Goal: Information Seeking & Learning: Check status

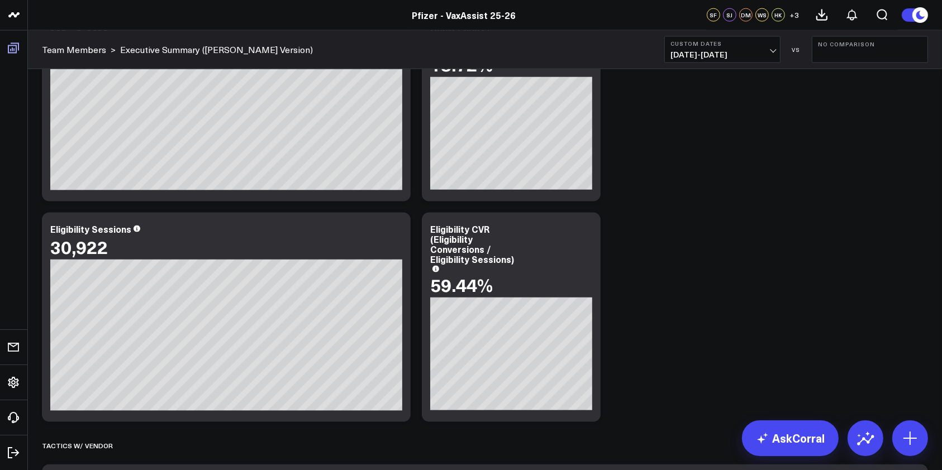
scroll to position [398, 0]
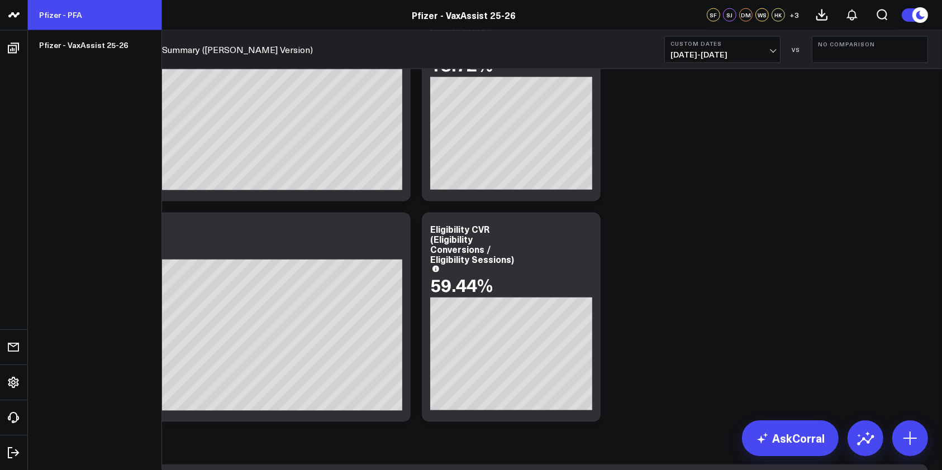
click at [52, 11] on link "Pfizer - PFA" at bounding box center [95, 15] width 134 height 30
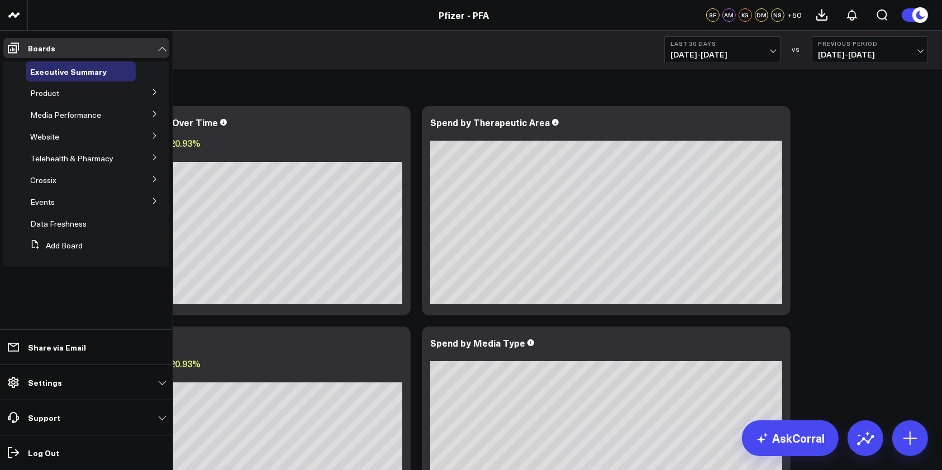
click at [156, 93] on icon at bounding box center [154, 92] width 3 height 6
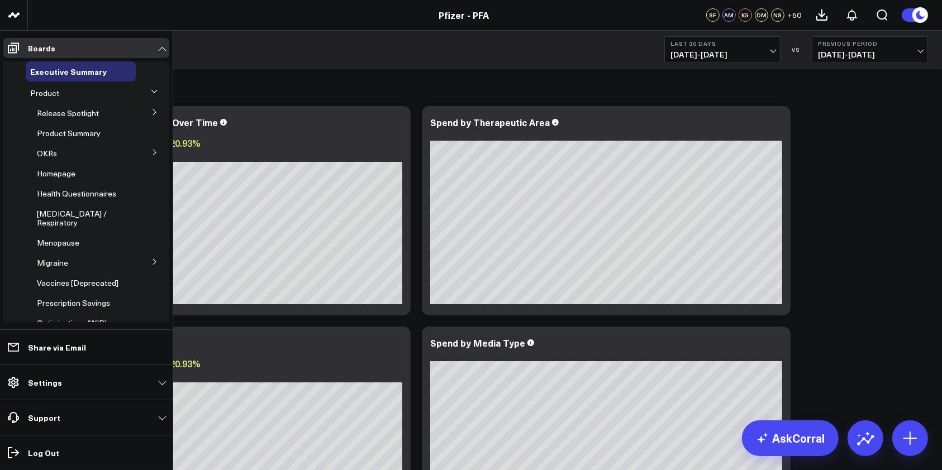
click at [152, 94] on button at bounding box center [154, 91] width 17 height 29
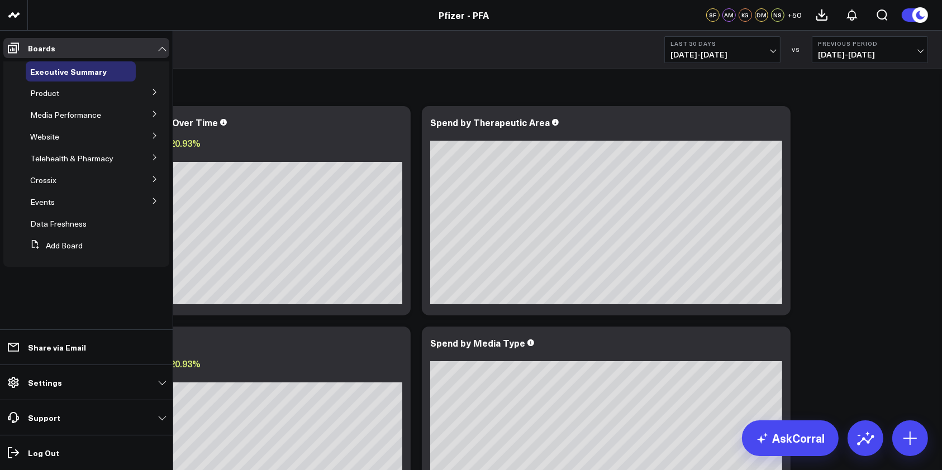
click at [152, 136] on icon at bounding box center [154, 135] width 7 height 7
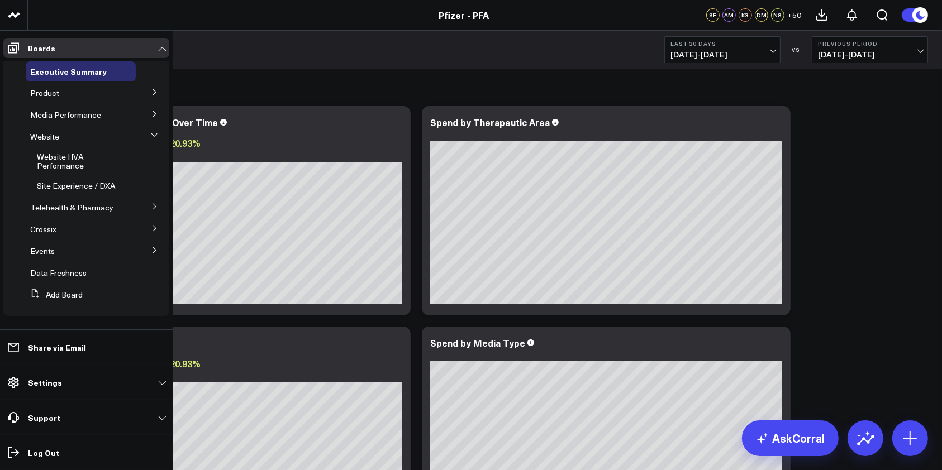
click at [155, 92] on button at bounding box center [154, 91] width 29 height 17
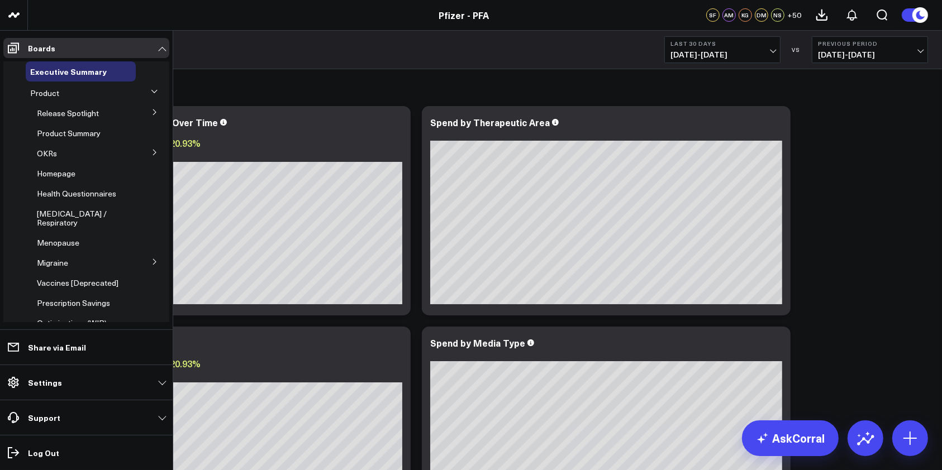
click at [145, 150] on button at bounding box center [154, 152] width 29 height 17
click at [151, 154] on icon at bounding box center [154, 152] width 7 height 7
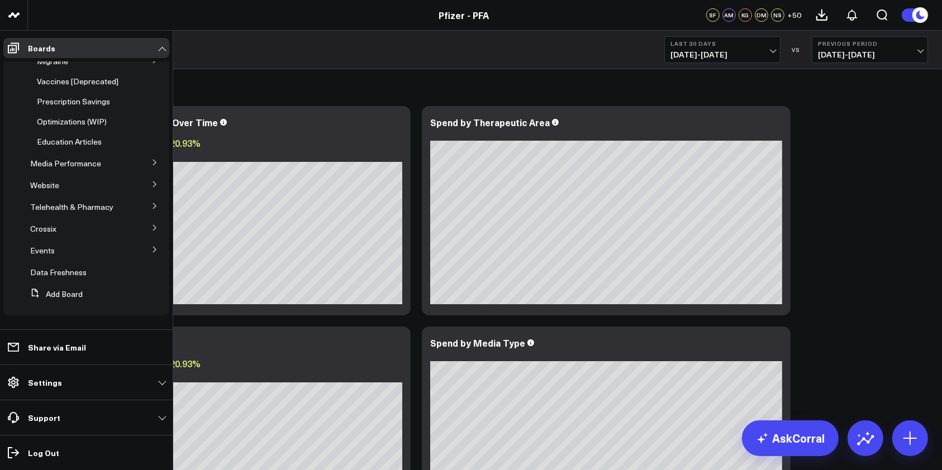
scroll to position [219, 0]
click at [147, 191] on button at bounding box center [154, 183] width 29 height 17
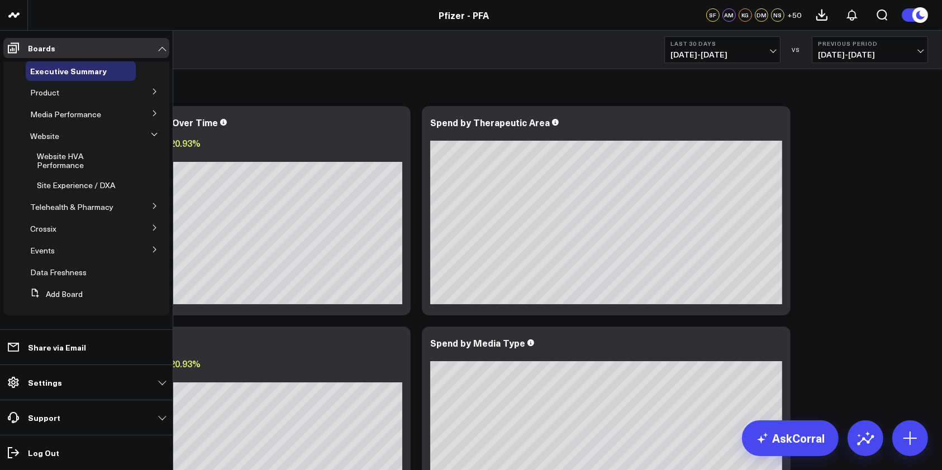
click at [151, 88] on icon at bounding box center [154, 91] width 7 height 7
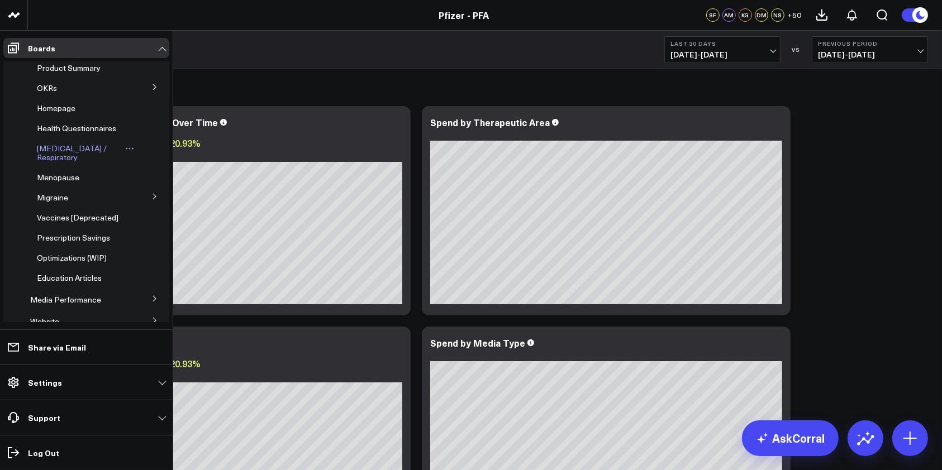
scroll to position [84, 0]
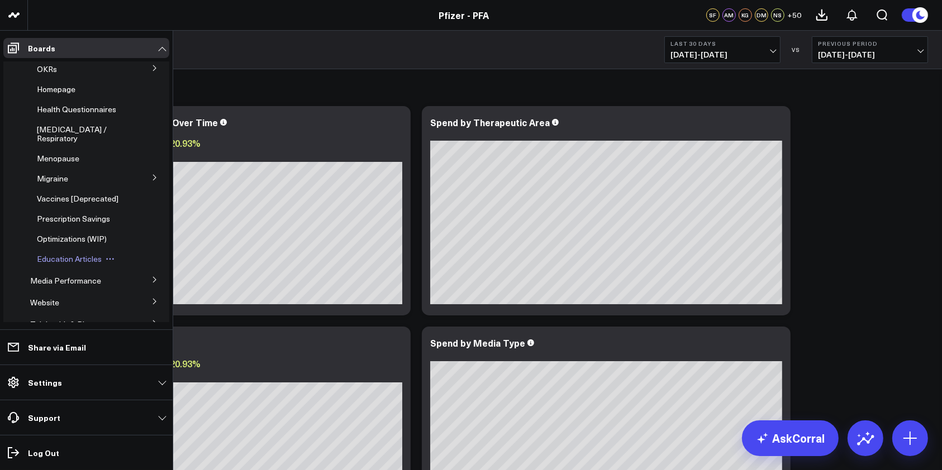
click at [68, 264] on span "Education Articles" at bounding box center [69, 259] width 65 height 11
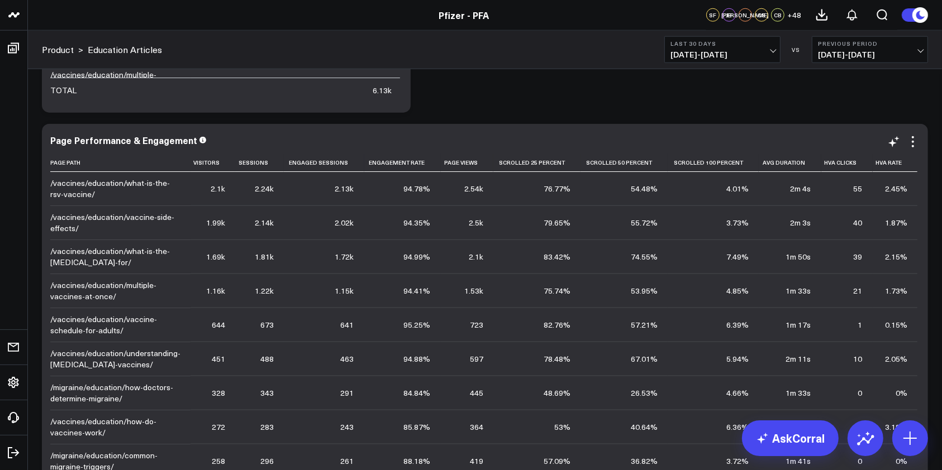
scroll to position [1341, 0]
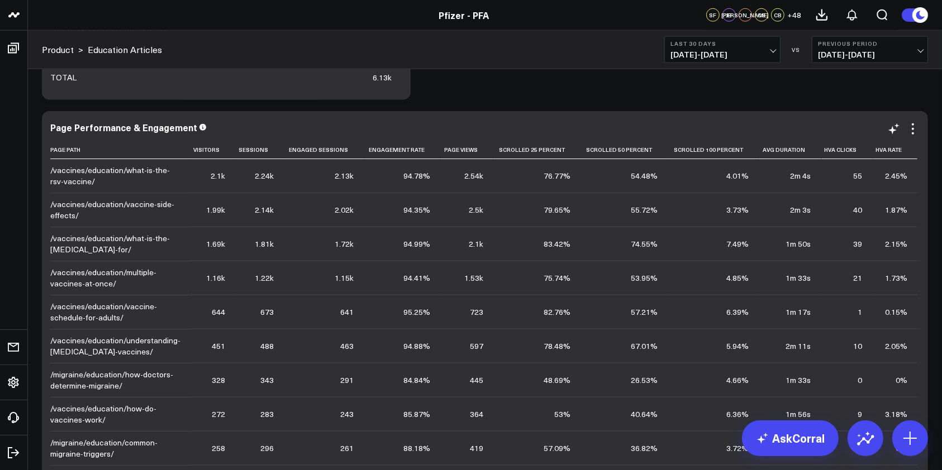
click at [784, 295] on td "1m 17s" at bounding box center [790, 312] width 62 height 34
click at [806, 152] on icon at bounding box center [810, 149] width 9 height 7
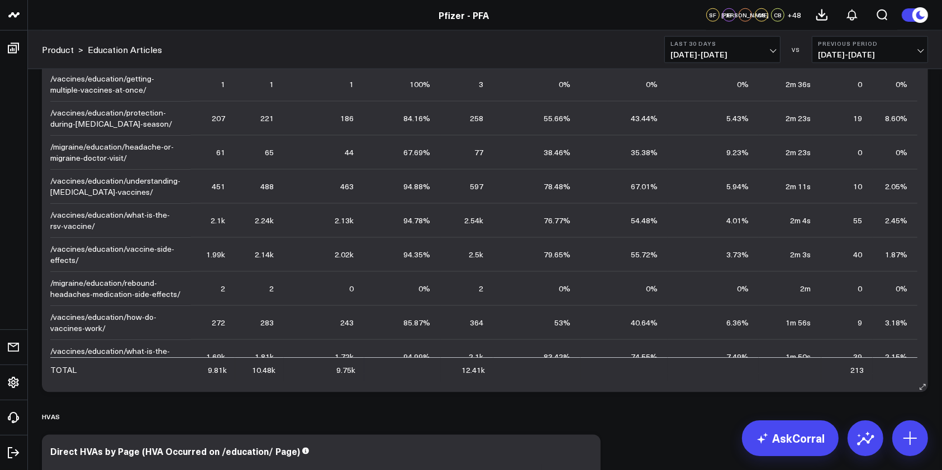
scroll to position [1266, 0]
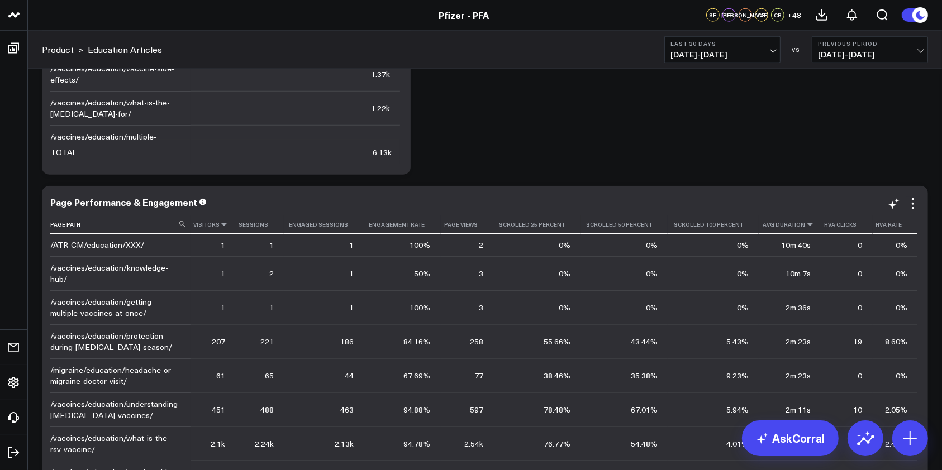
click at [223, 225] on icon at bounding box center [224, 224] width 9 height 7
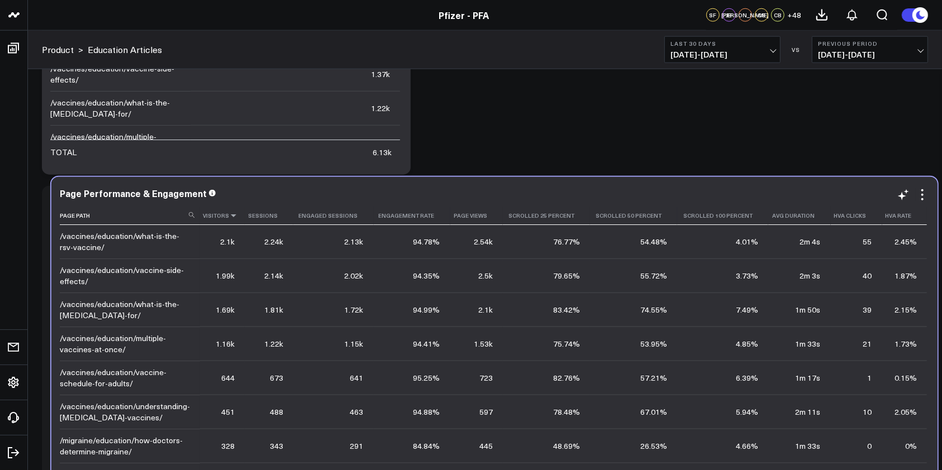
click at [232, 216] on icon at bounding box center [233, 215] width 9 height 7
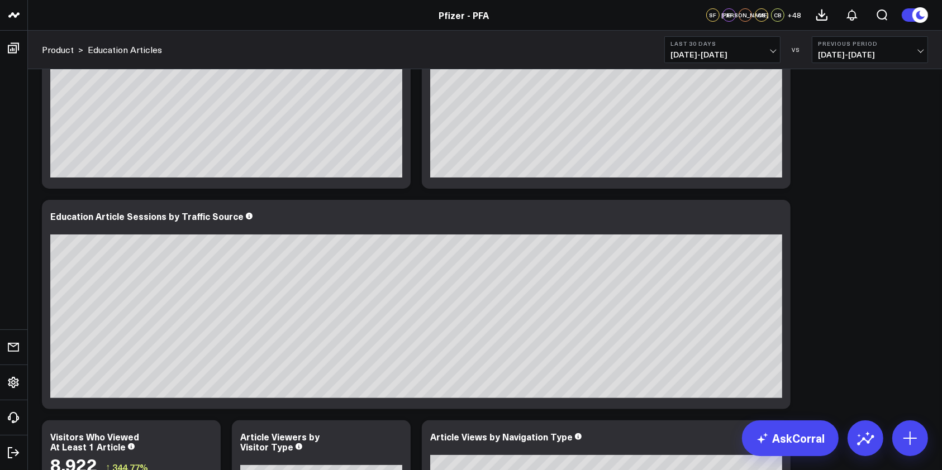
scroll to position [0, 0]
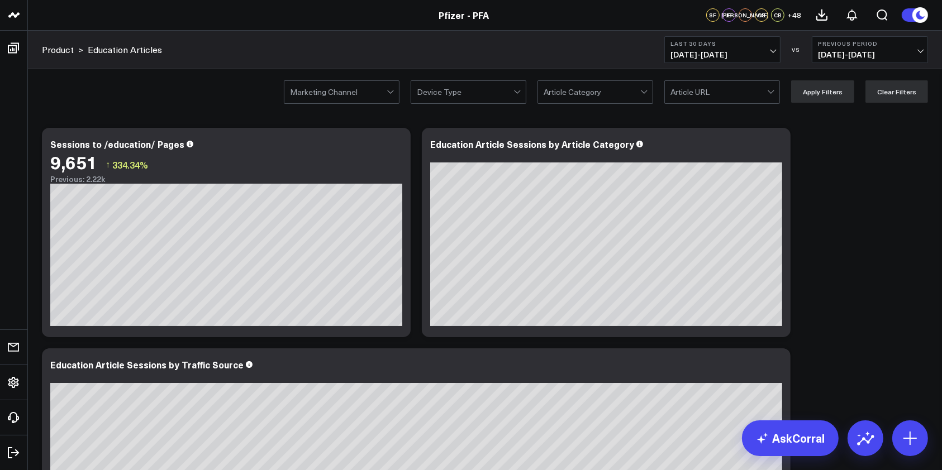
click at [650, 92] on div at bounding box center [644, 92] width 9 height 22
click at [773, 101] on div at bounding box center [771, 92] width 9 height 22
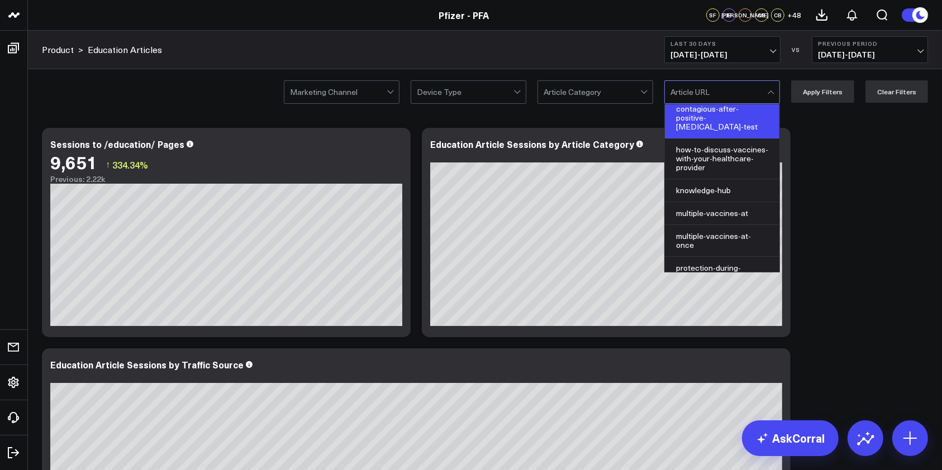
scroll to position [447, 0]
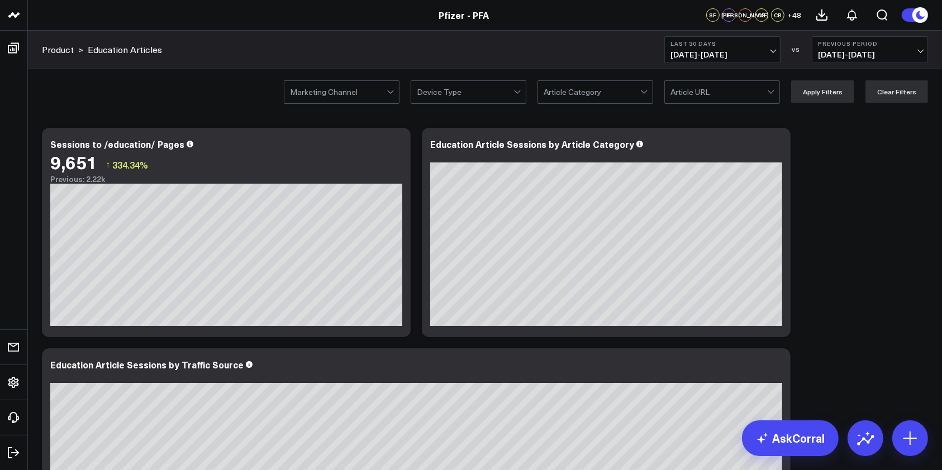
click at [513, 82] on div at bounding box center [465, 92] width 97 height 22
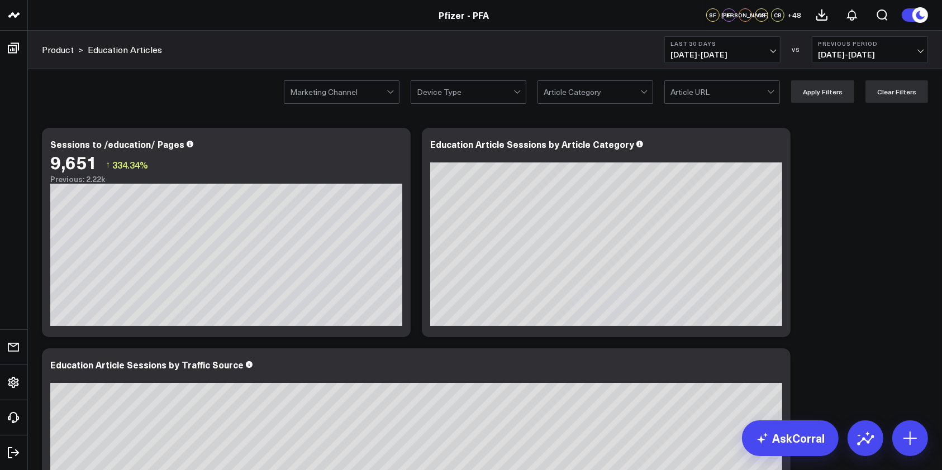
click at [387, 90] on div at bounding box center [338, 92] width 97 height 22
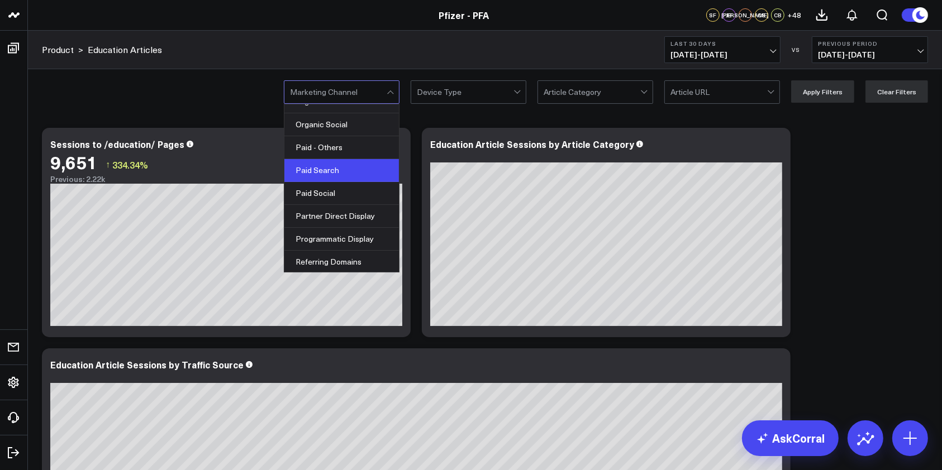
scroll to position [0, 0]
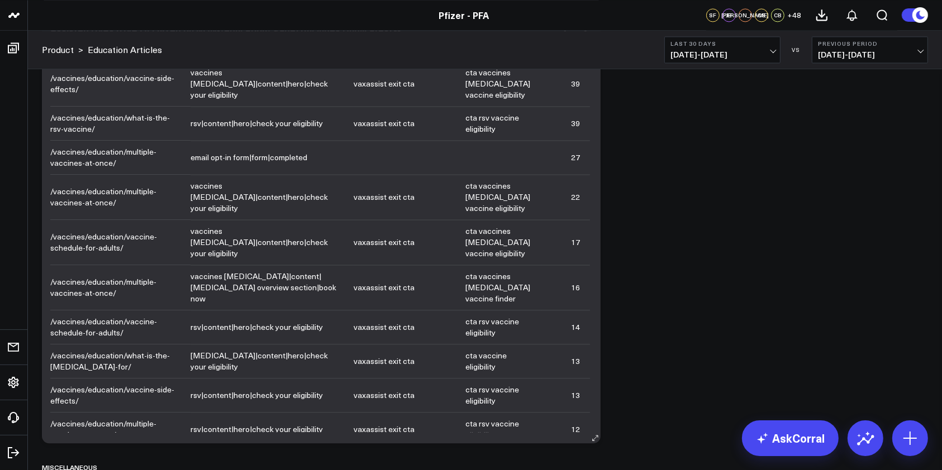
scroll to position [2234, 0]
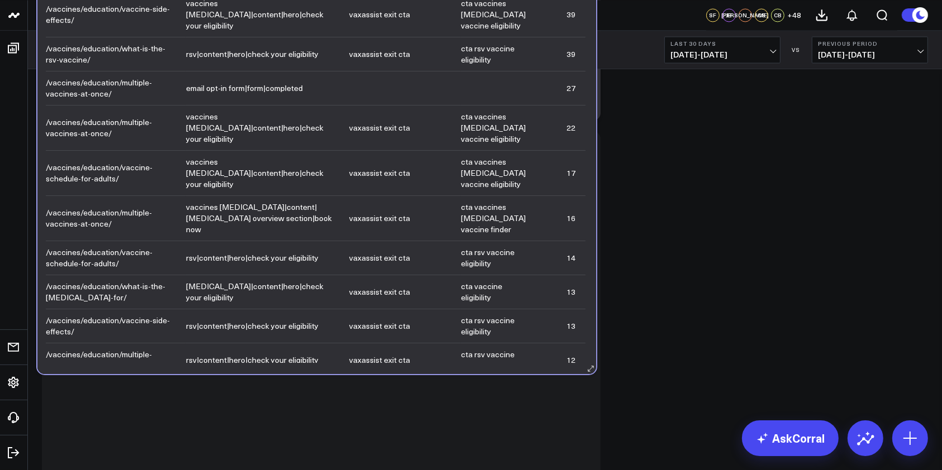
drag, startPoint x: 593, startPoint y: 168, endPoint x: 589, endPoint y: 201, distance: 33.7
click at [589, 201] on div "Assisted HVAs (HVA Occurred on NON-/education/ Page) (Includes Duplicates) Page…" at bounding box center [316, 159] width 559 height 430
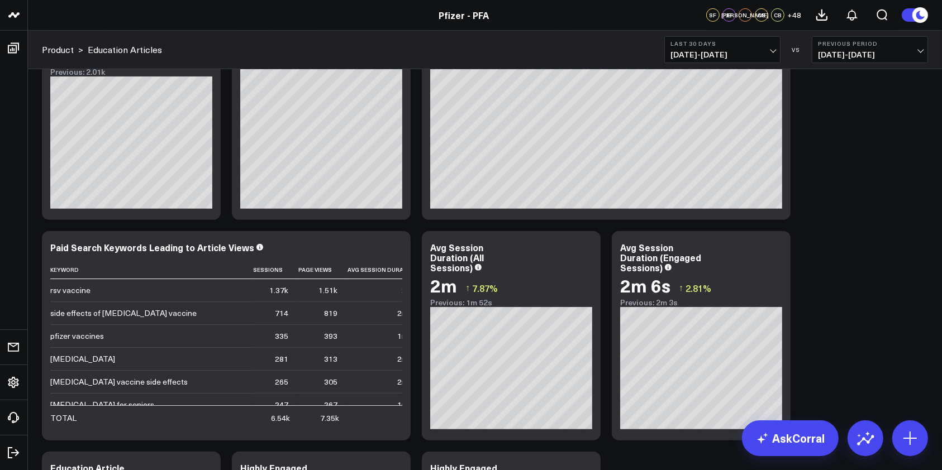
scroll to position [0, 0]
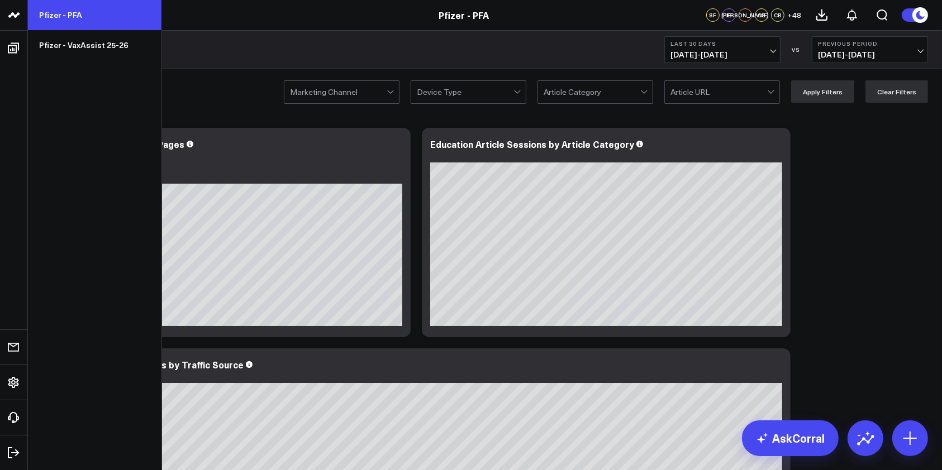
click at [41, 17] on link "Pfizer - PFA" at bounding box center [95, 15] width 134 height 30
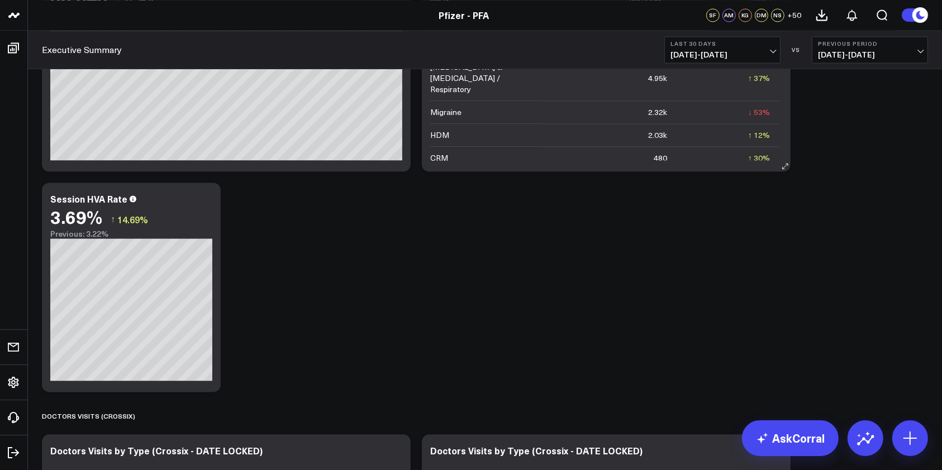
scroll to position [2000, 0]
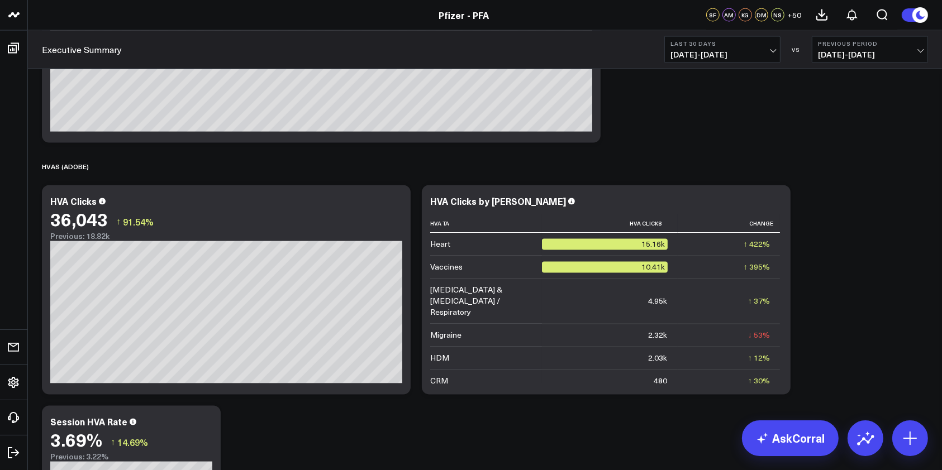
click at [773, 55] on span "08/23/25 - 09/21/25" at bounding box center [722, 54] width 104 height 9
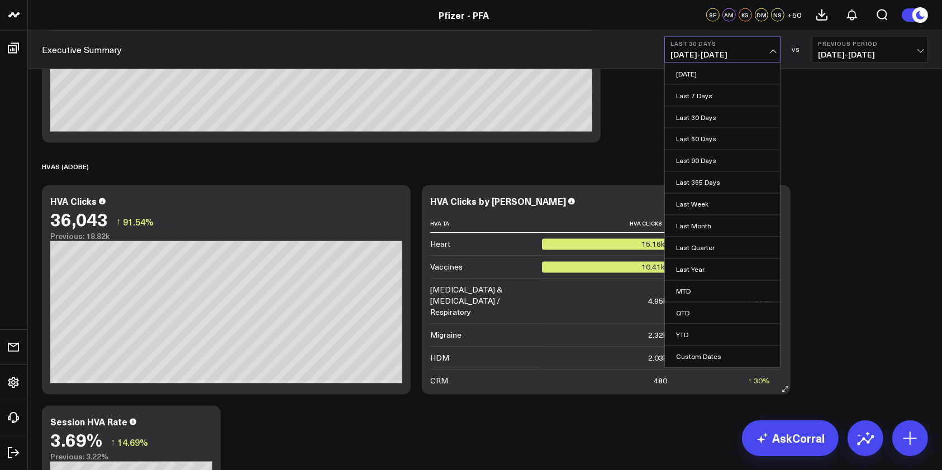
click at [709, 356] on link "Custom Dates" at bounding box center [722, 356] width 115 height 21
select select "8"
select select "2025"
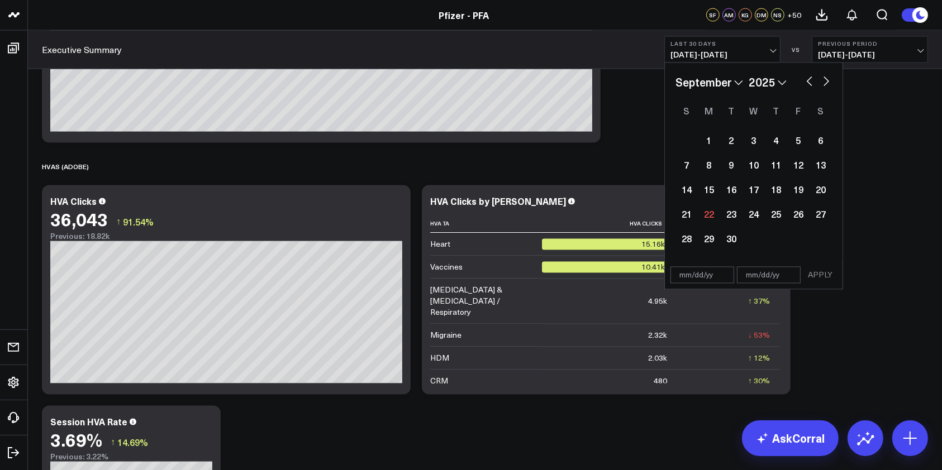
click at [769, 51] on span "08/23/25 - 09/21/25" at bounding box center [722, 54] width 104 height 9
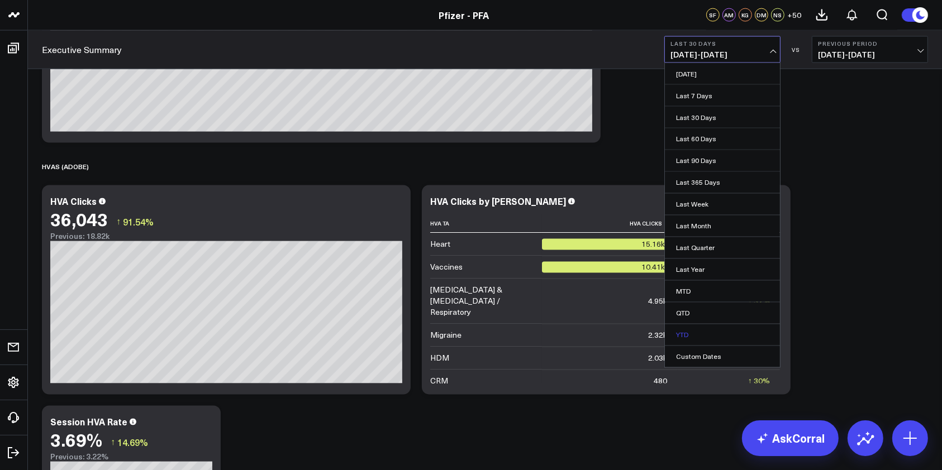
click at [690, 336] on link "YTD" at bounding box center [722, 335] width 115 height 21
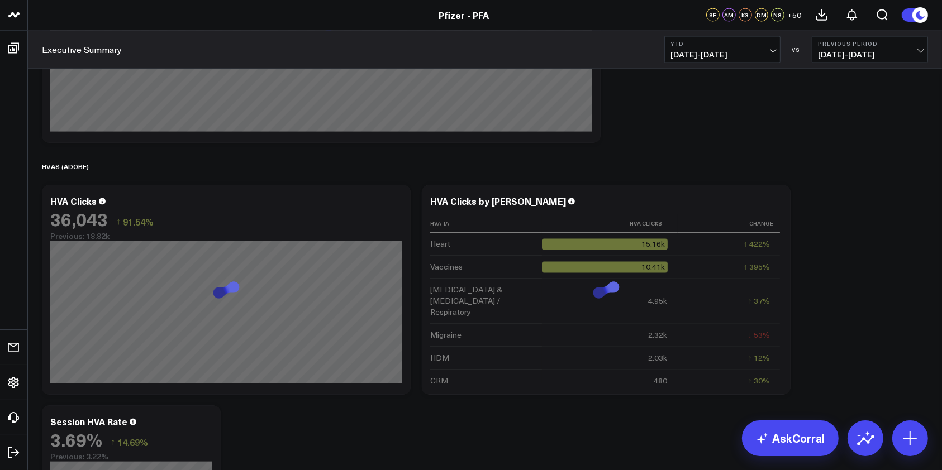
click at [923, 51] on button "Previous Period 04/12/24 - 12/31/24" at bounding box center [870, 49] width 116 height 27
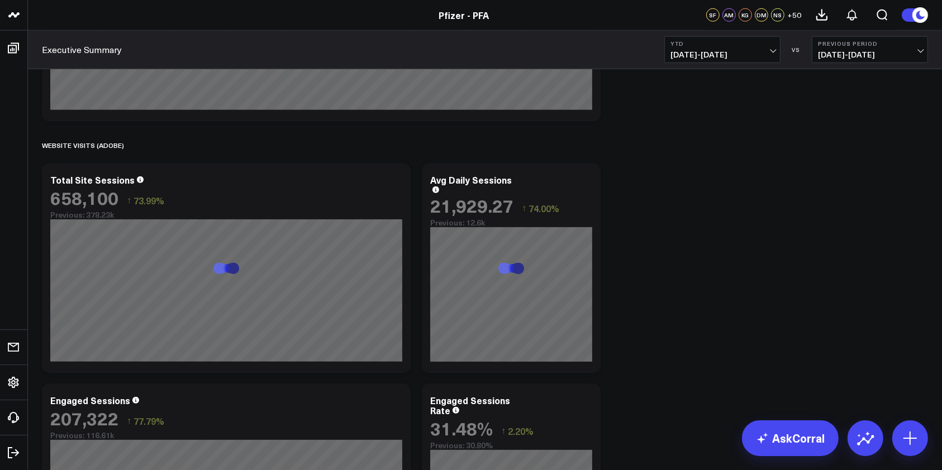
scroll to position [1107, 0]
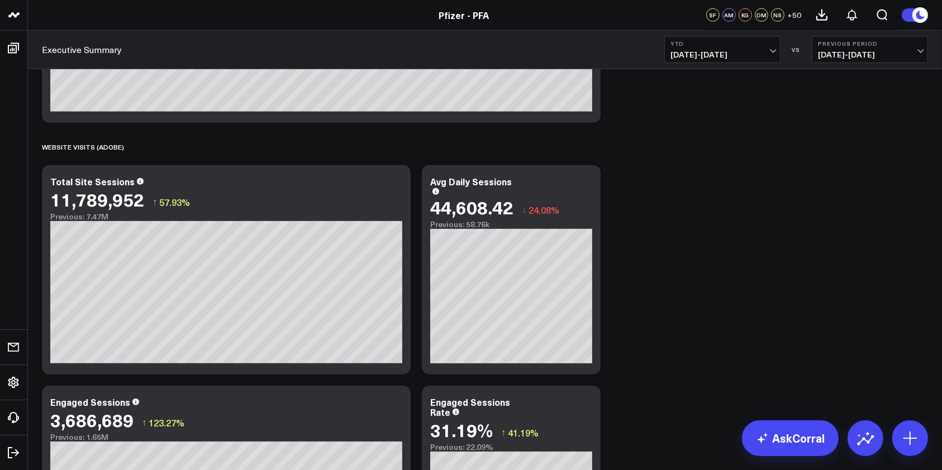
click at [768, 50] on span "01/01/25 - 09/21/25" at bounding box center [722, 54] width 104 height 9
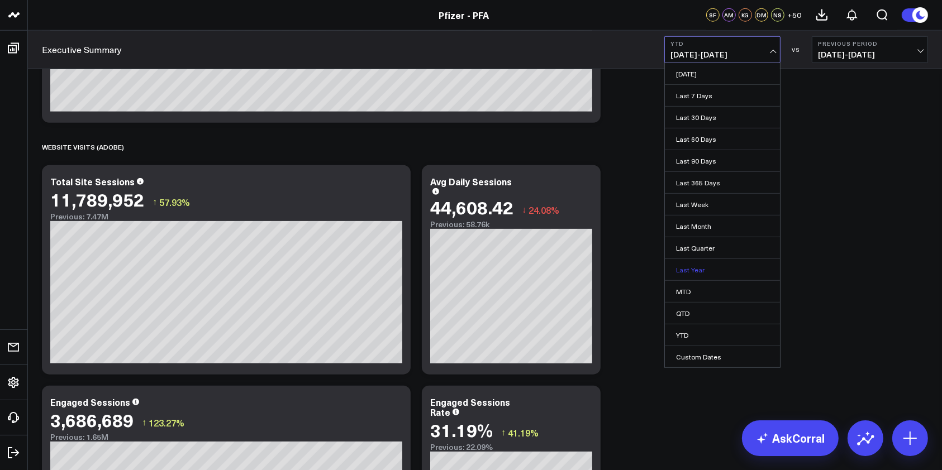
click at [693, 273] on link "Last Year" at bounding box center [722, 269] width 115 height 21
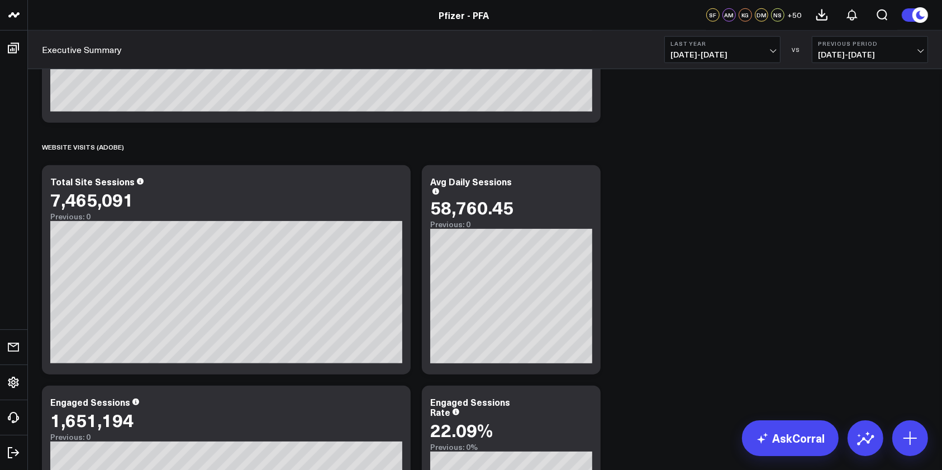
scroll to position [1032, 0]
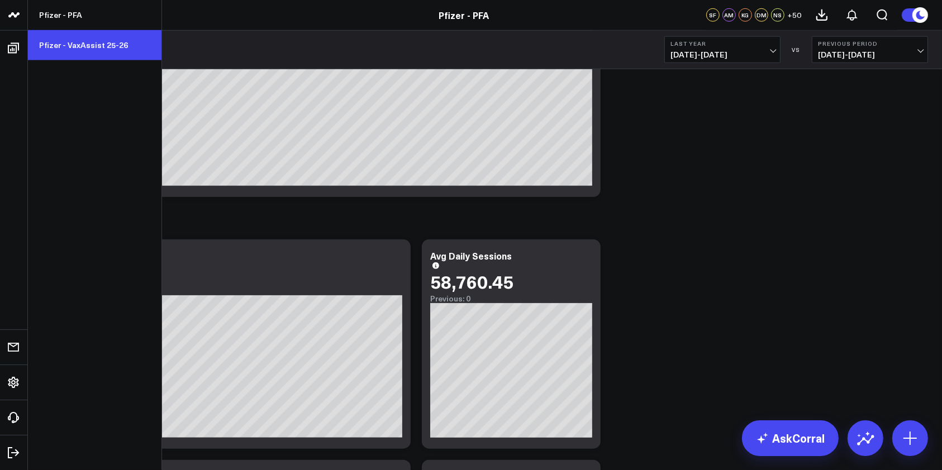
click at [77, 42] on link "Pfizer - VaxAssist 25-26" at bounding box center [95, 45] width 134 height 30
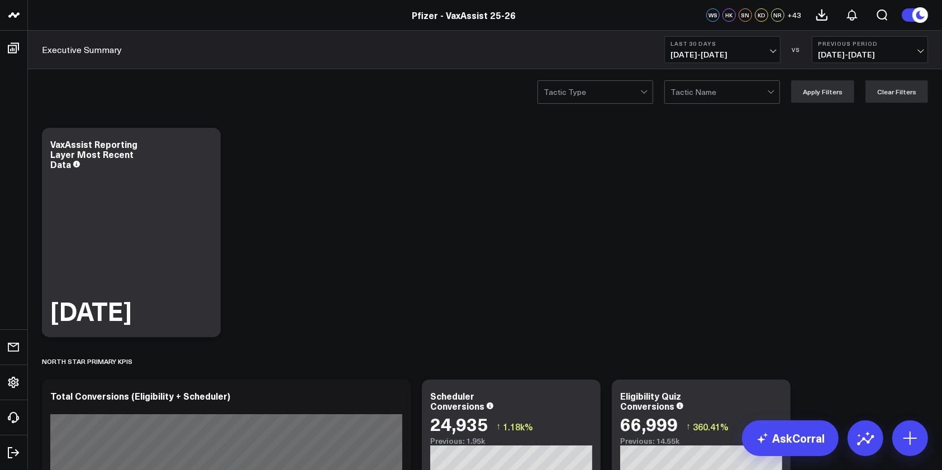
click at [775, 51] on button "Last 30 Days 08/23/25 - 09/21/25" at bounding box center [722, 49] width 116 height 27
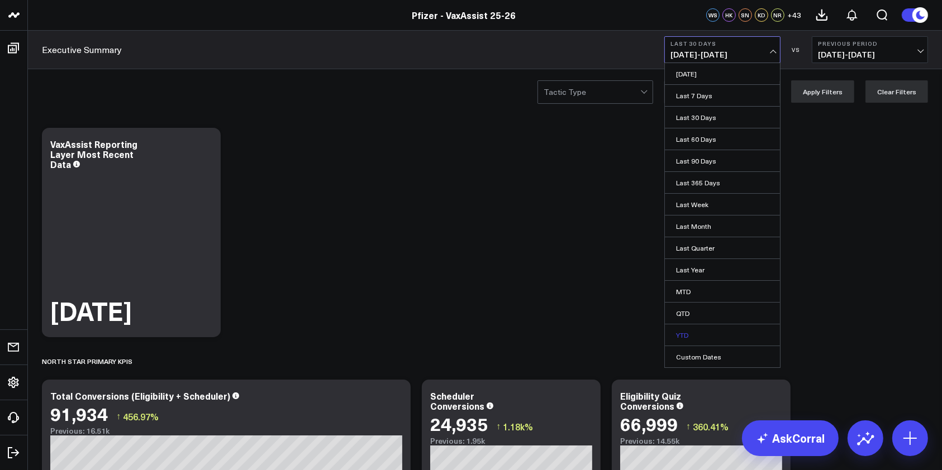
click at [699, 337] on link "YTD" at bounding box center [722, 335] width 115 height 21
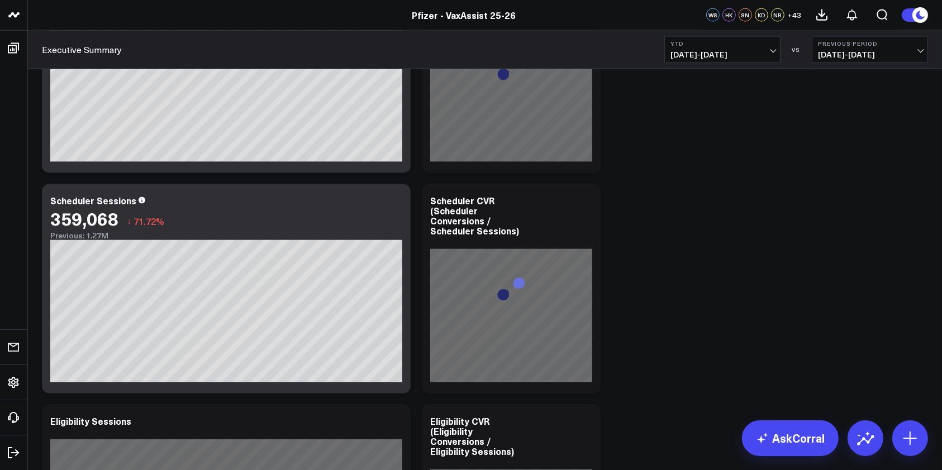
scroll to position [1489, 0]
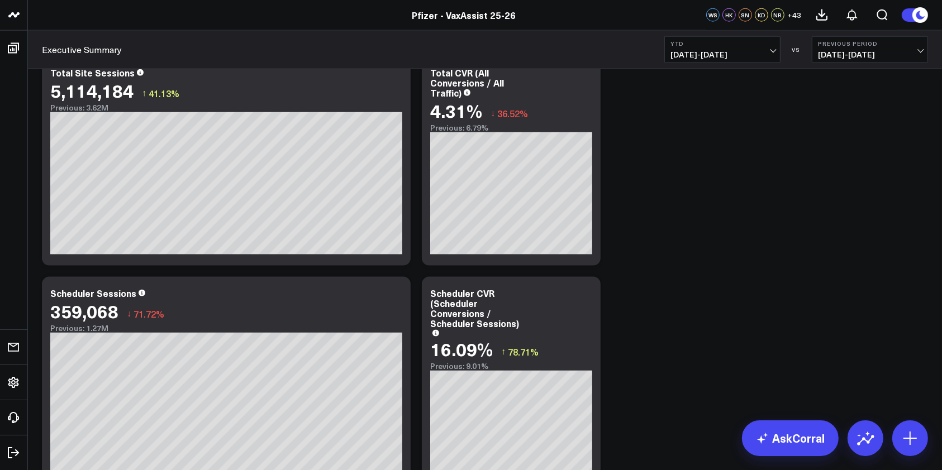
click at [776, 48] on button "YTD 01/01/25 - 09/21/25" at bounding box center [722, 49] width 116 height 27
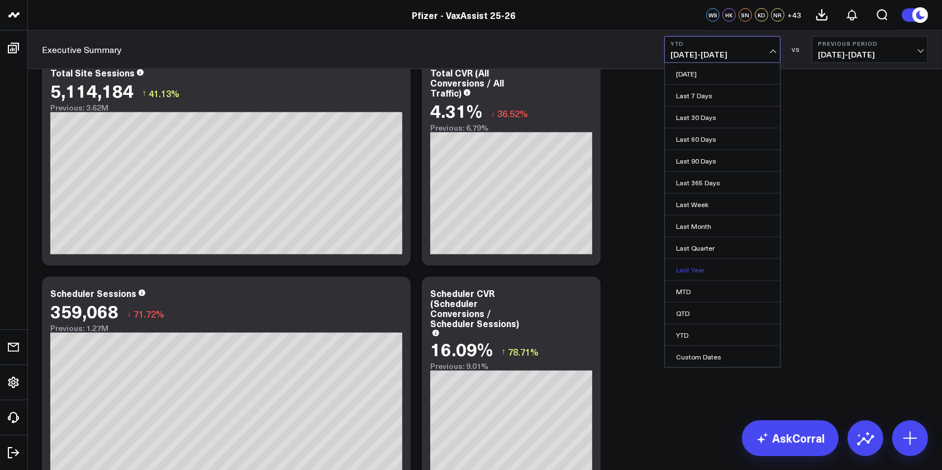
click at [714, 264] on link "Last Year" at bounding box center [722, 269] width 115 height 21
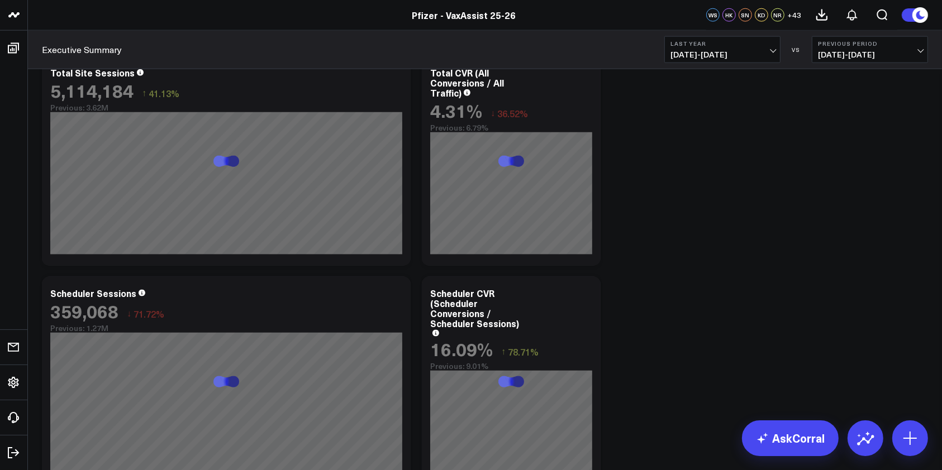
scroll to position [1415, 0]
